Goal: Task Accomplishment & Management: Use online tool/utility

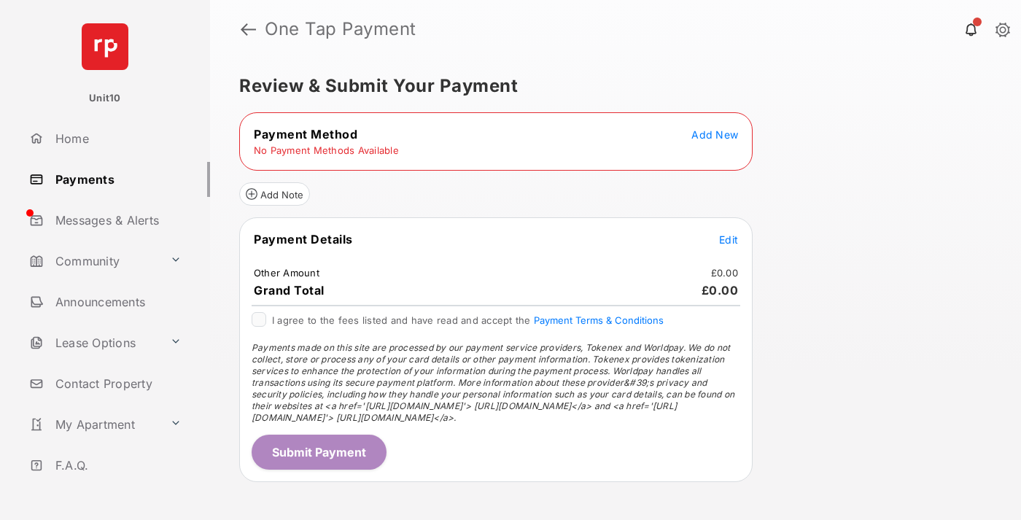
click at [715, 134] on span "Add New" at bounding box center [715, 134] width 47 height 12
